Goal: Information Seeking & Learning: Understand process/instructions

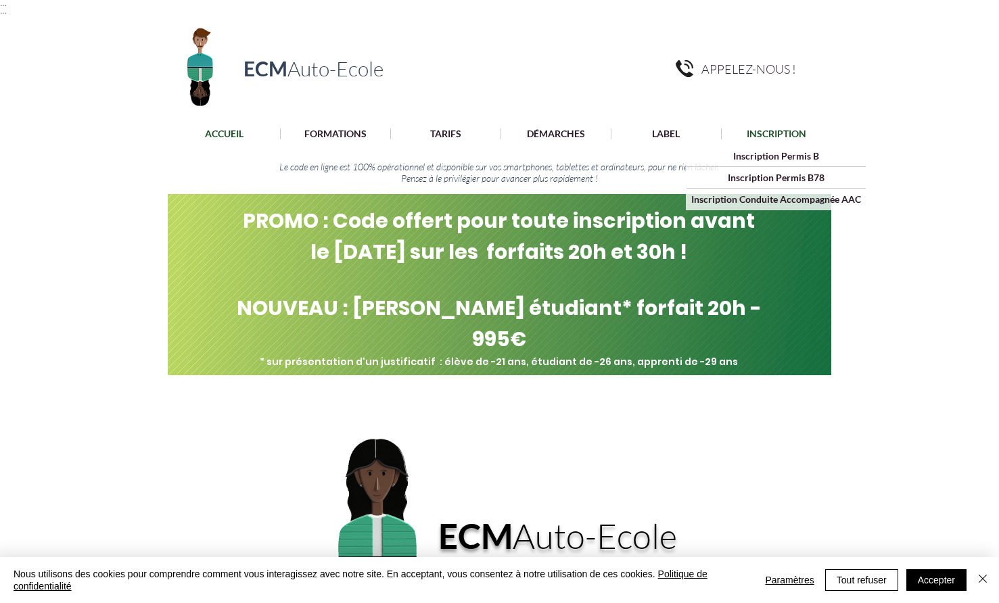
click at [765, 129] on p "INSCRIPTION" at bounding box center [776, 133] width 73 height 11
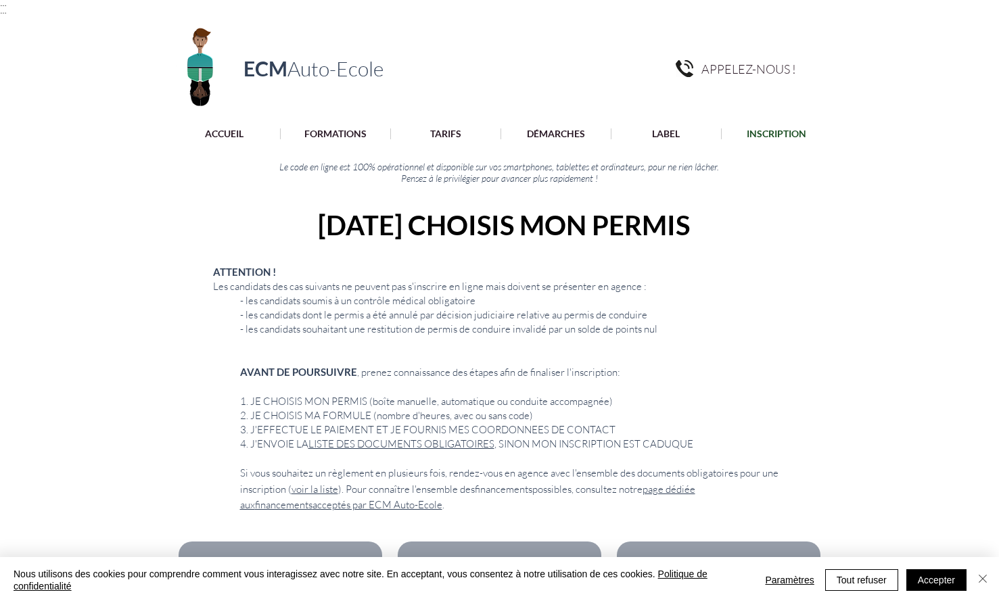
click at [988, 574] on img "Fermer" at bounding box center [982, 579] width 16 height 16
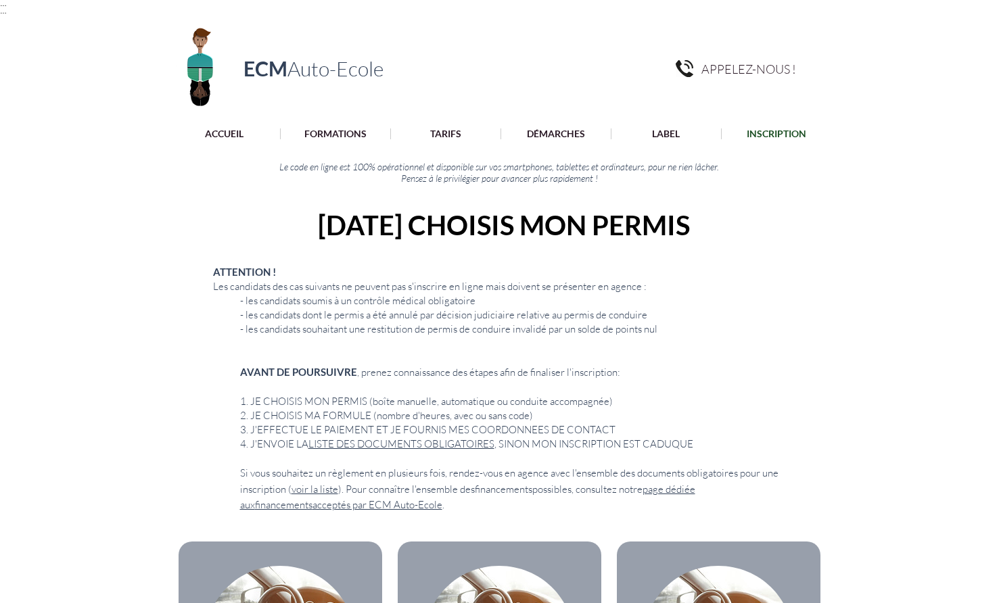
scroll to position [1, 0]
click at [829, 111] on div "ECM Auto-Ecole APPELEZ-NOUS ! ACCUEIL FORMATIONS Code de la route (ETG) [GEOGRA…" at bounding box center [499, 104] width 999 height 179
click at [419, 42] on div "ECM Auto-Ecole APPELEZ-NOUS ! ACCUEIL FORMATIONS Code de la route (ETG) [GEOGRA…" at bounding box center [499, 104] width 999 height 179
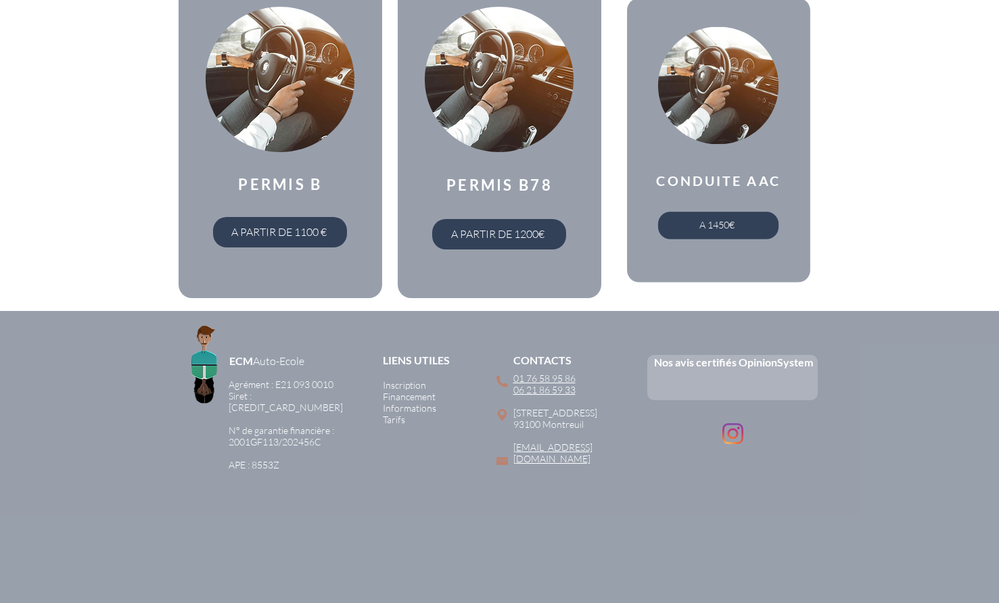
scroll to position [646, 0]
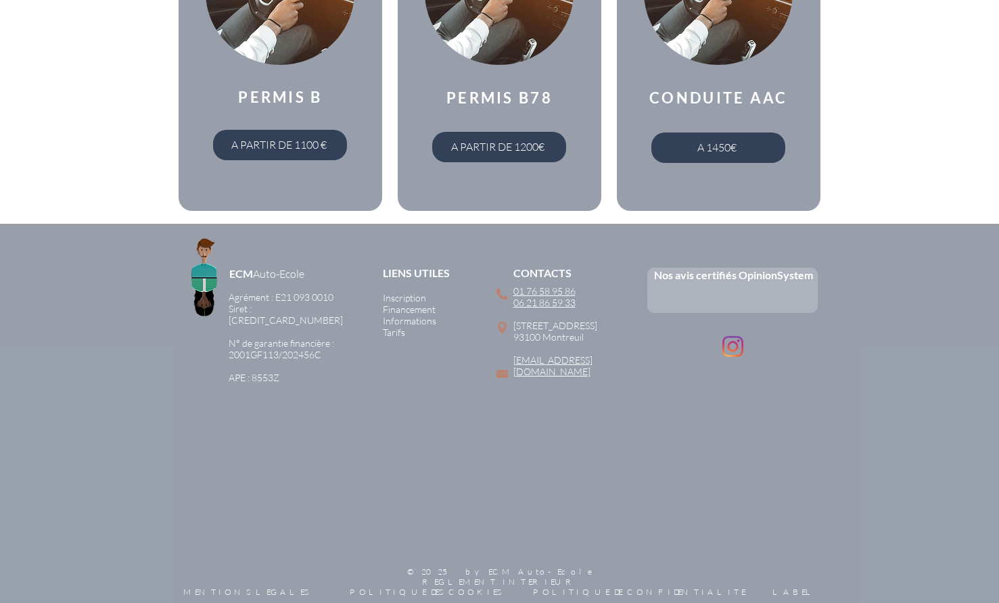
click at [411, 292] on span "Inscription" at bounding box center [404, 297] width 43 height 11
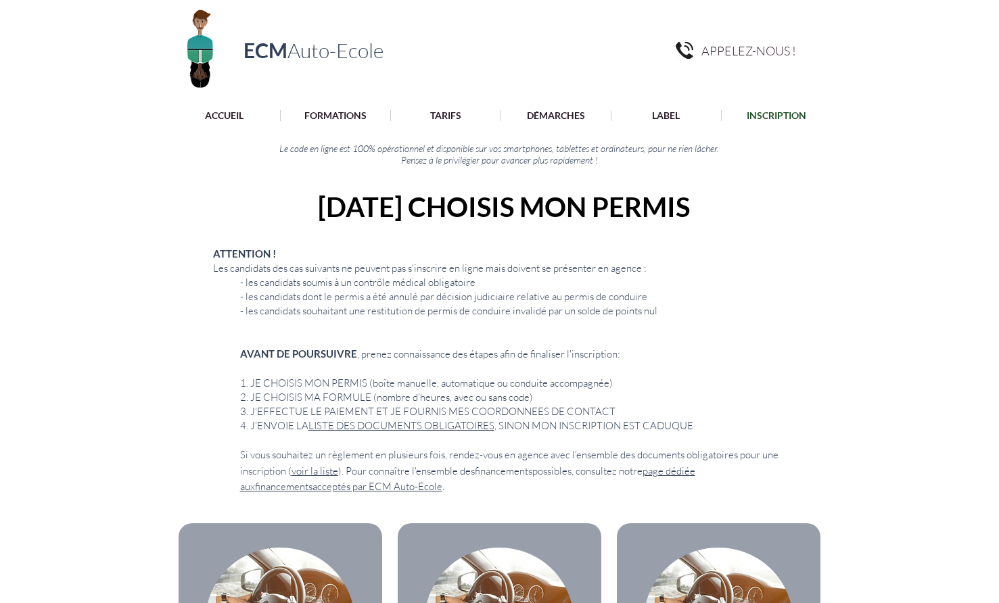
scroll to position [16, 0]
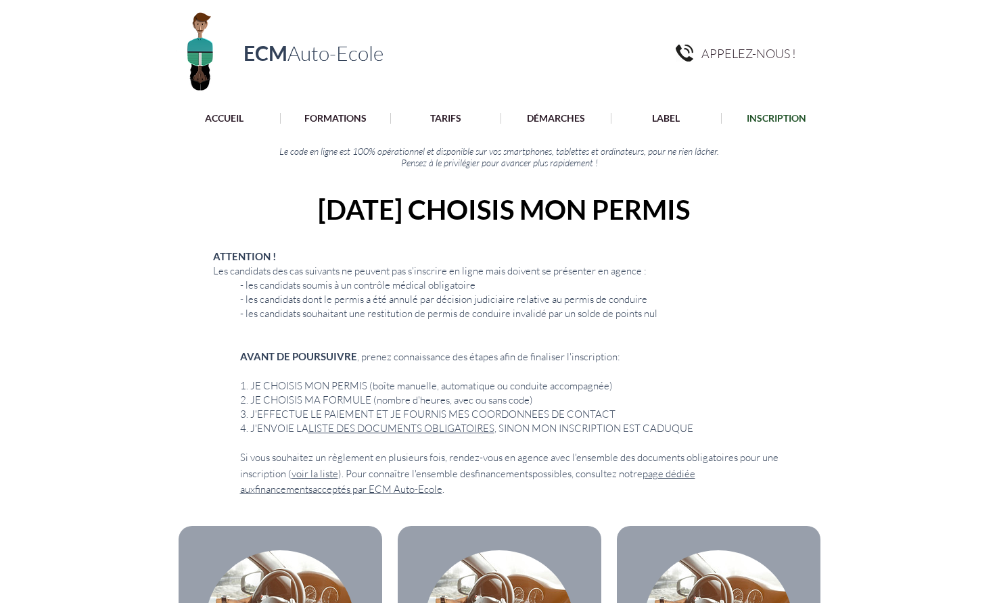
click at [419, 432] on link "LISTE DES DOCUMENTS OBLIGATOIRES" at bounding box center [401, 428] width 186 height 13
